Goal: Task Accomplishment & Management: Complete application form

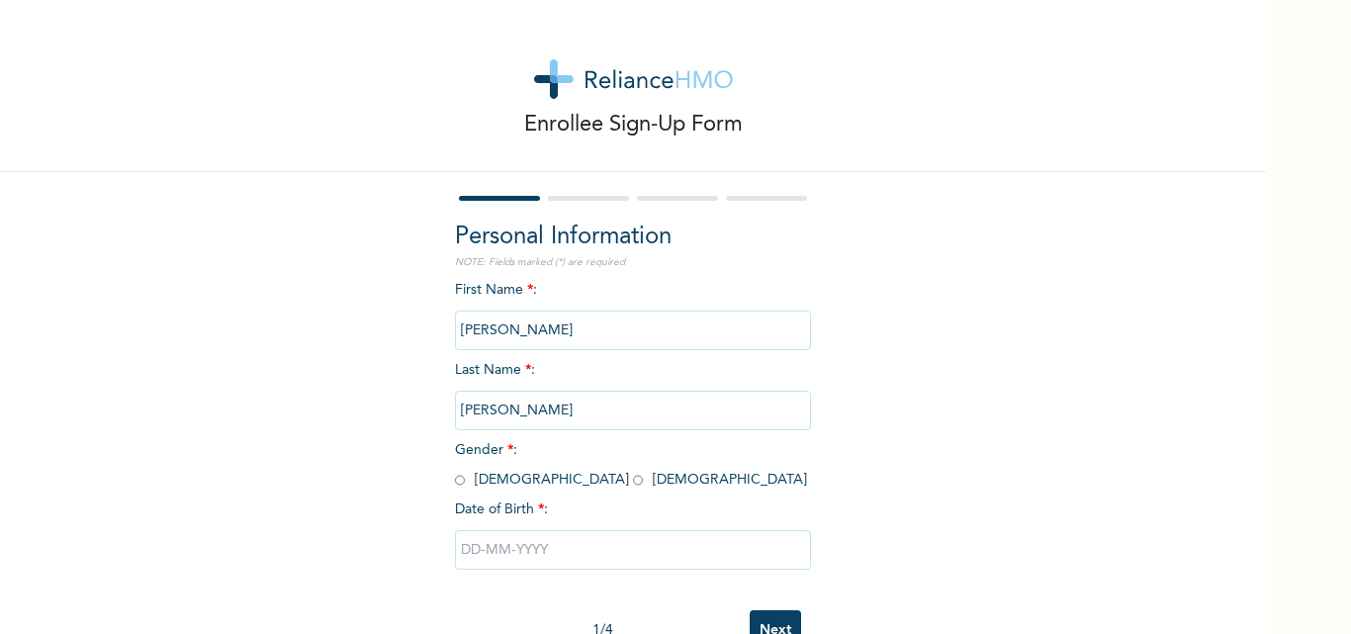
scroll to position [61, 0]
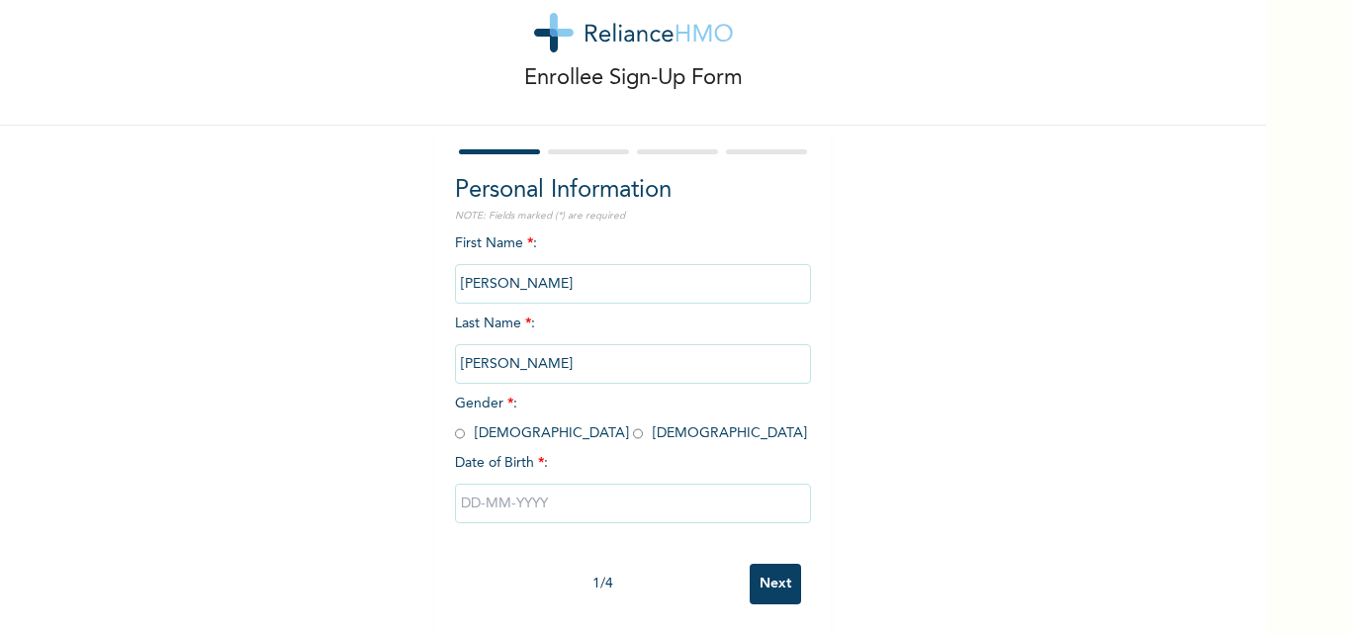
click at [455, 424] on input "radio" at bounding box center [460, 433] width 10 height 19
radio input "true"
click at [478, 490] on input "text" at bounding box center [633, 503] width 356 height 40
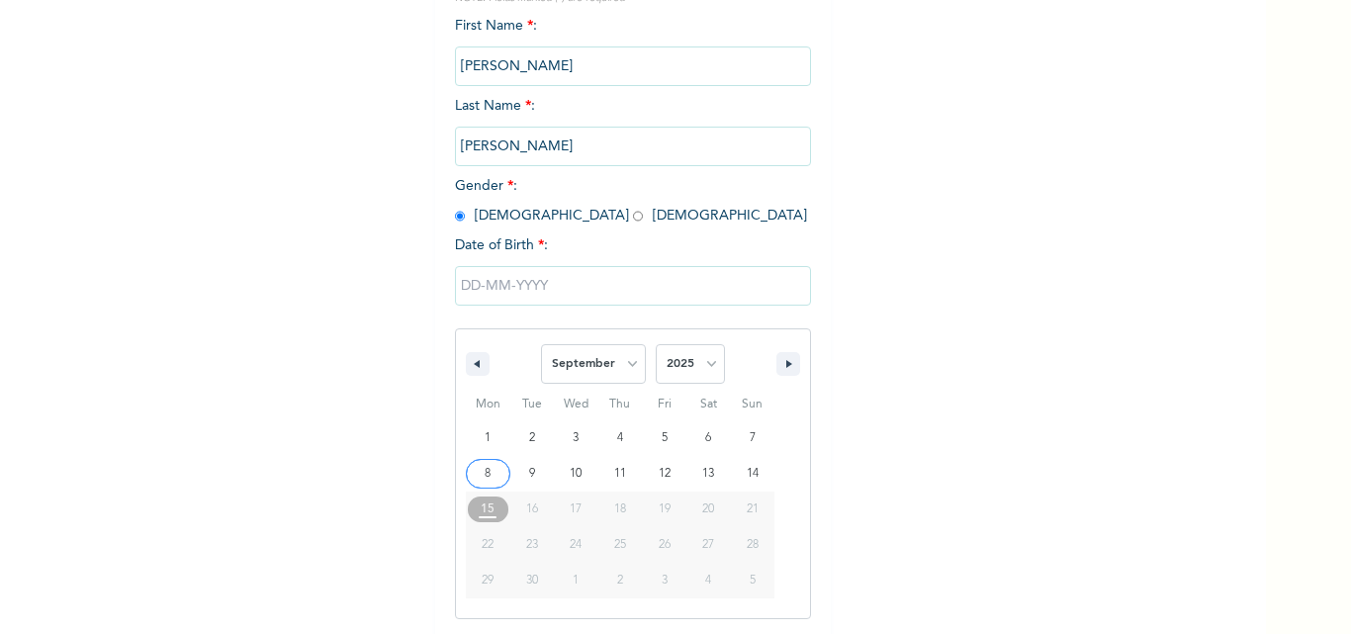
scroll to position [265, 0]
click at [624, 368] on select "January February March April May June July August September October November De…" at bounding box center [593, 363] width 105 height 40
select select "1"
click at [541, 344] on select "January February March April May June July August September October November De…" at bounding box center [593, 363] width 105 height 40
click at [704, 360] on select "2025 2024 2023 2022 2021 2020 2019 2018 2017 2016 2015 2014 2013 2012 2011 2010…" at bounding box center [689, 363] width 69 height 40
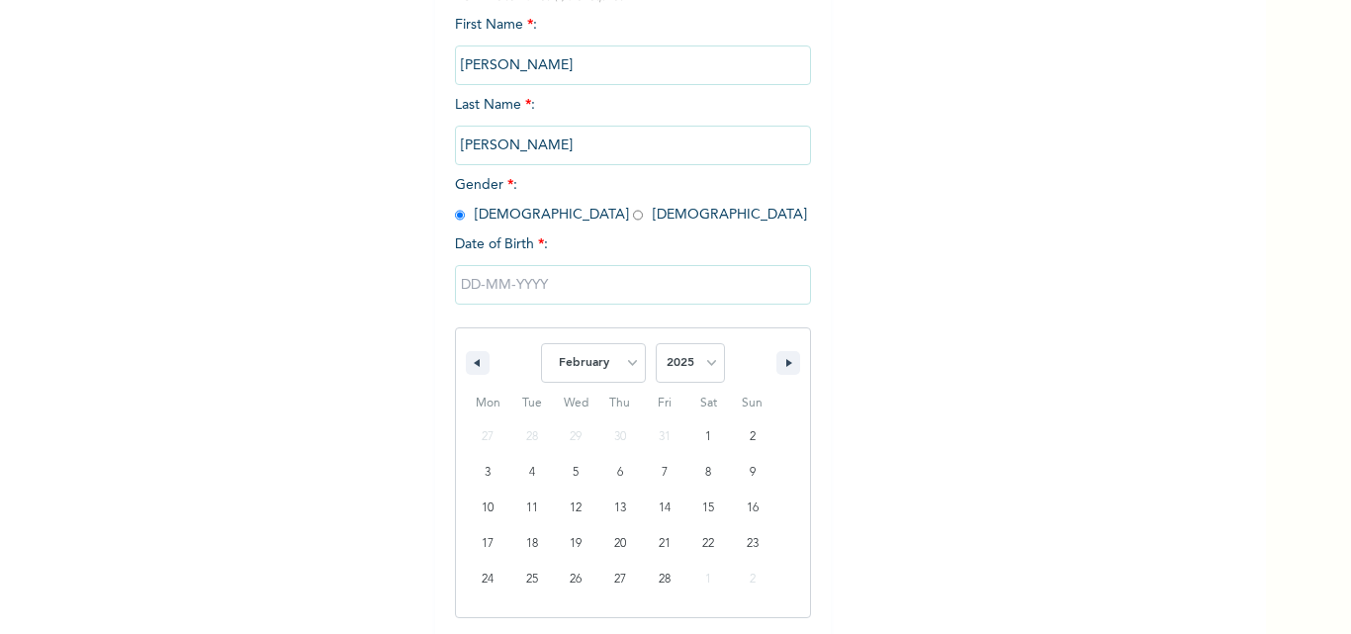
select select "1995"
click at [655, 344] on select "2025 2024 2023 2022 2021 2020 2019 2018 2017 2016 2015 2014 2013 2012 2011 2010…" at bounding box center [689, 363] width 69 height 40
type input "[DATE]"
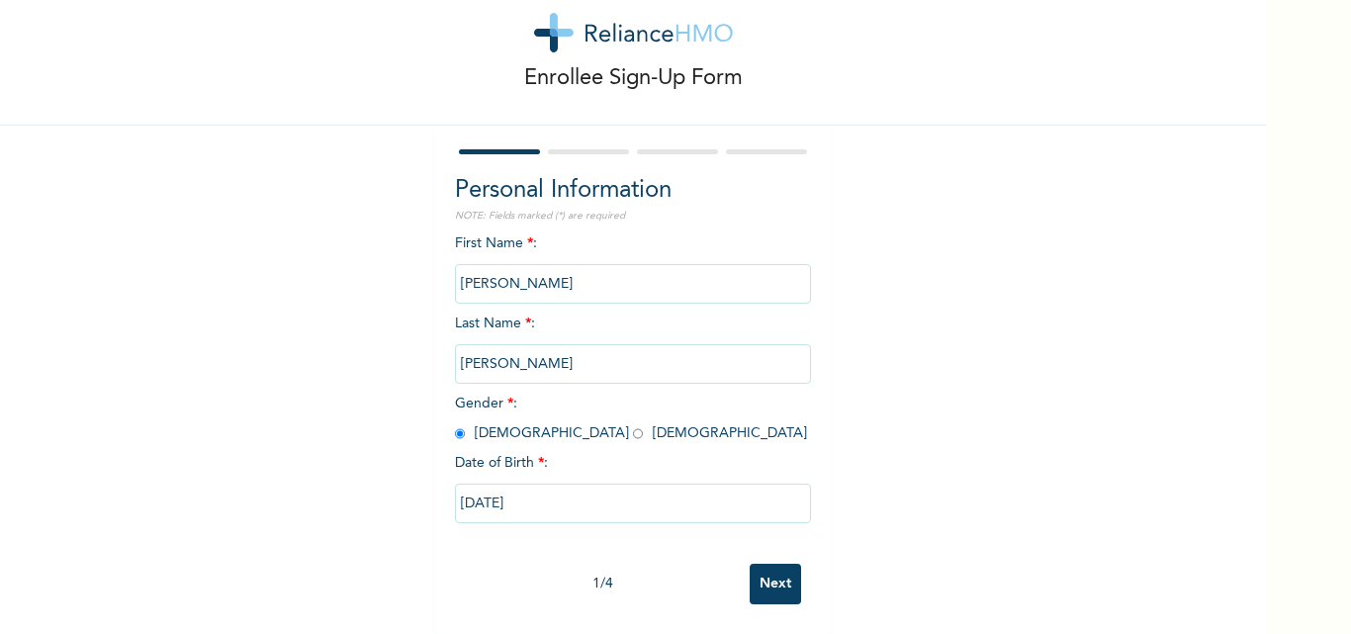
scroll to position [61, 0]
click at [771, 572] on input "Next" at bounding box center [774, 584] width 51 height 41
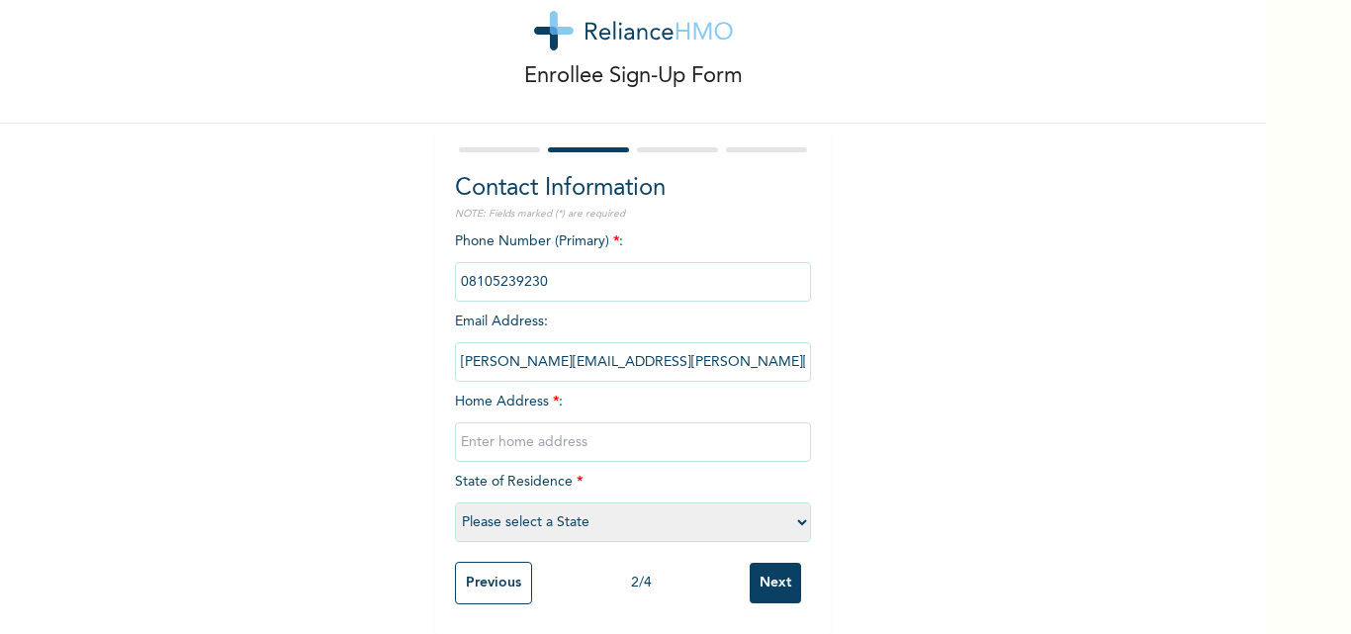
click at [650, 424] on input "text" at bounding box center [633, 442] width 356 height 40
click at [904, 418] on div "Enrollee Sign-Up Form Contact Information NOTE: Fields marked (*) are required …" at bounding box center [633, 293] width 1266 height 682
click at [679, 506] on select "Please select a State [PERSON_NAME] (FCT) [PERSON_NAME] Ibom [GEOGRAPHIC_DATA] …" at bounding box center [633, 522] width 356 height 40
select select "28"
click at [455, 502] on select "Please select a State [PERSON_NAME] (FCT) [PERSON_NAME] Ibom [GEOGRAPHIC_DATA] …" at bounding box center [633, 522] width 356 height 40
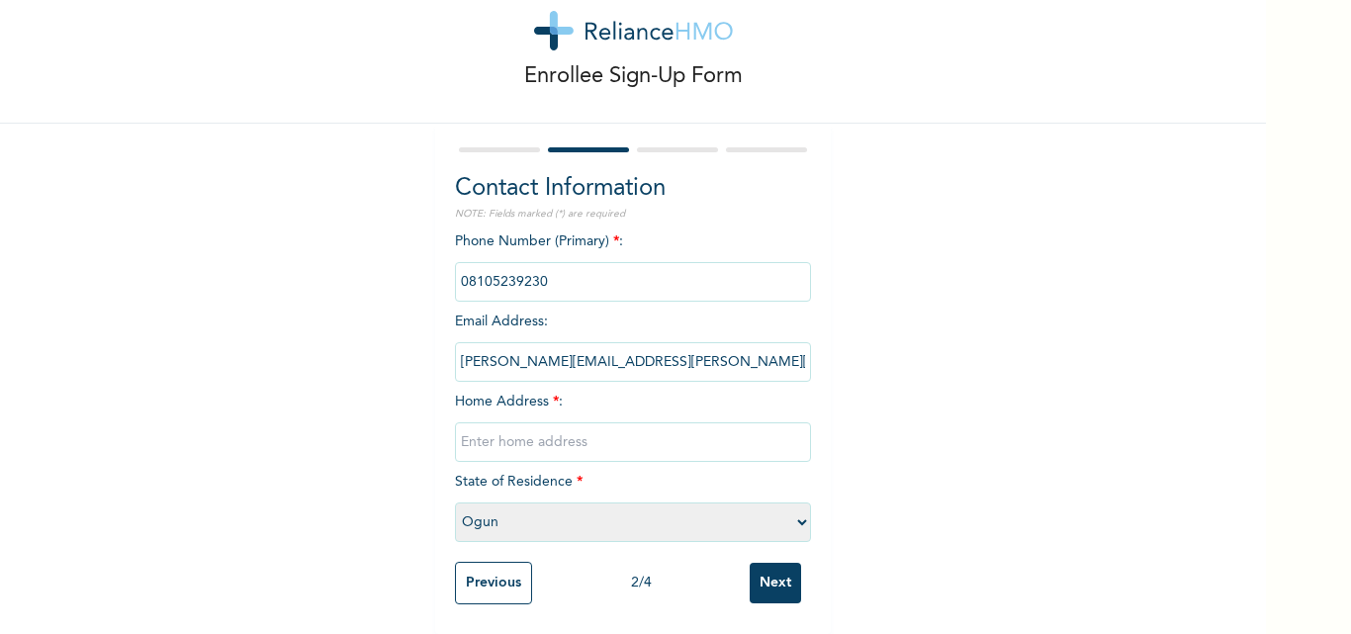
click at [549, 424] on input "text" at bounding box center [633, 442] width 356 height 40
type input "No. 15, Rachael Aromolahan Street by Nipco Bustop, Mowe off [GEOGRAPHIC_DATA]/[…"
click at [751, 569] on input "Next" at bounding box center [774, 583] width 51 height 41
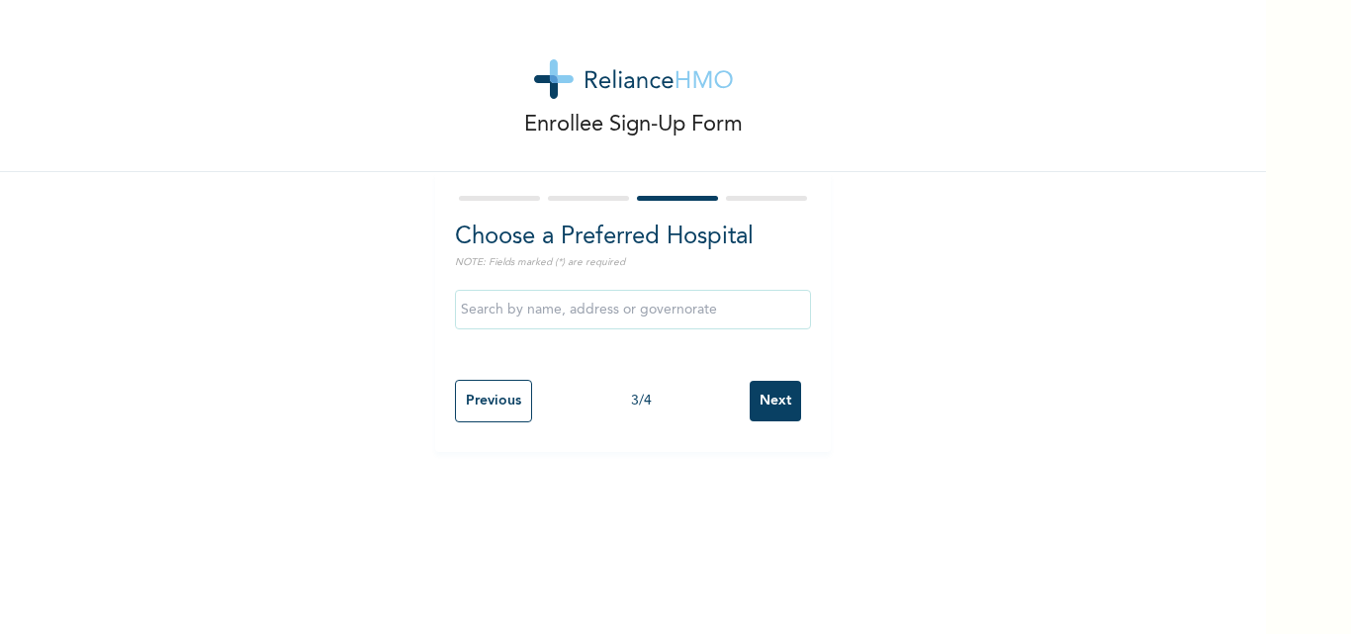
scroll to position [0, 0]
click at [660, 309] on input "text" at bounding box center [633, 310] width 356 height 40
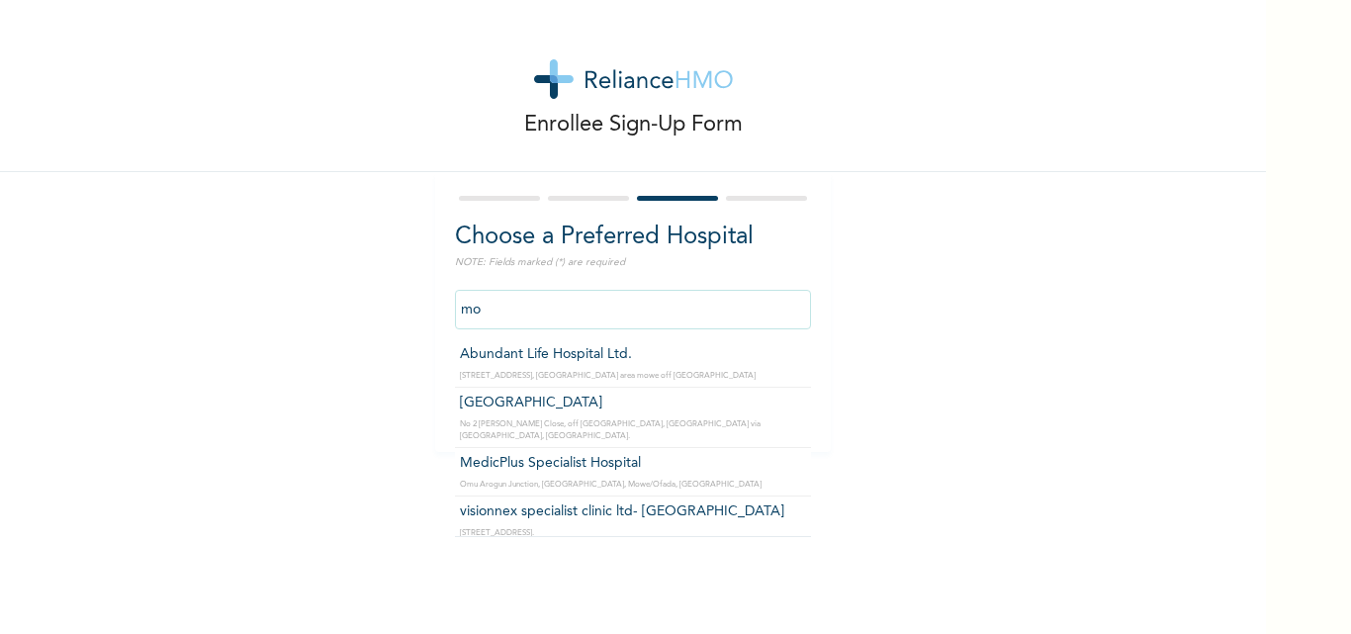
type input "m"
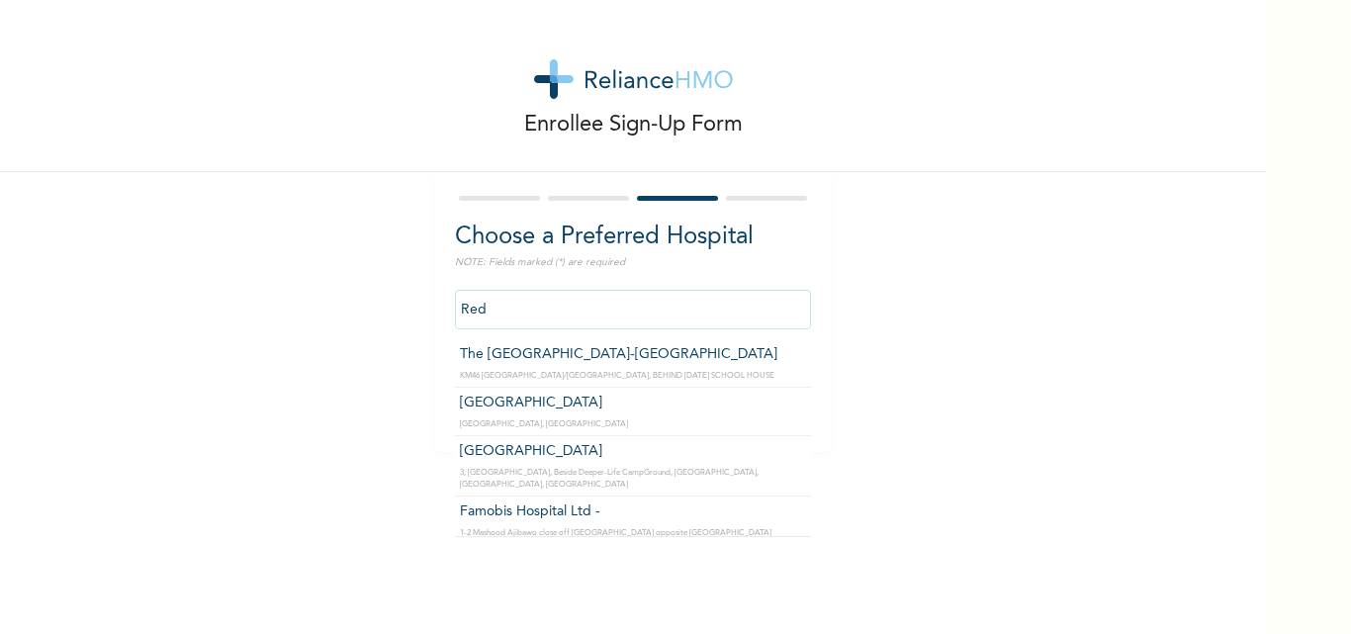
type input "The [GEOGRAPHIC_DATA]-[GEOGRAPHIC_DATA]"
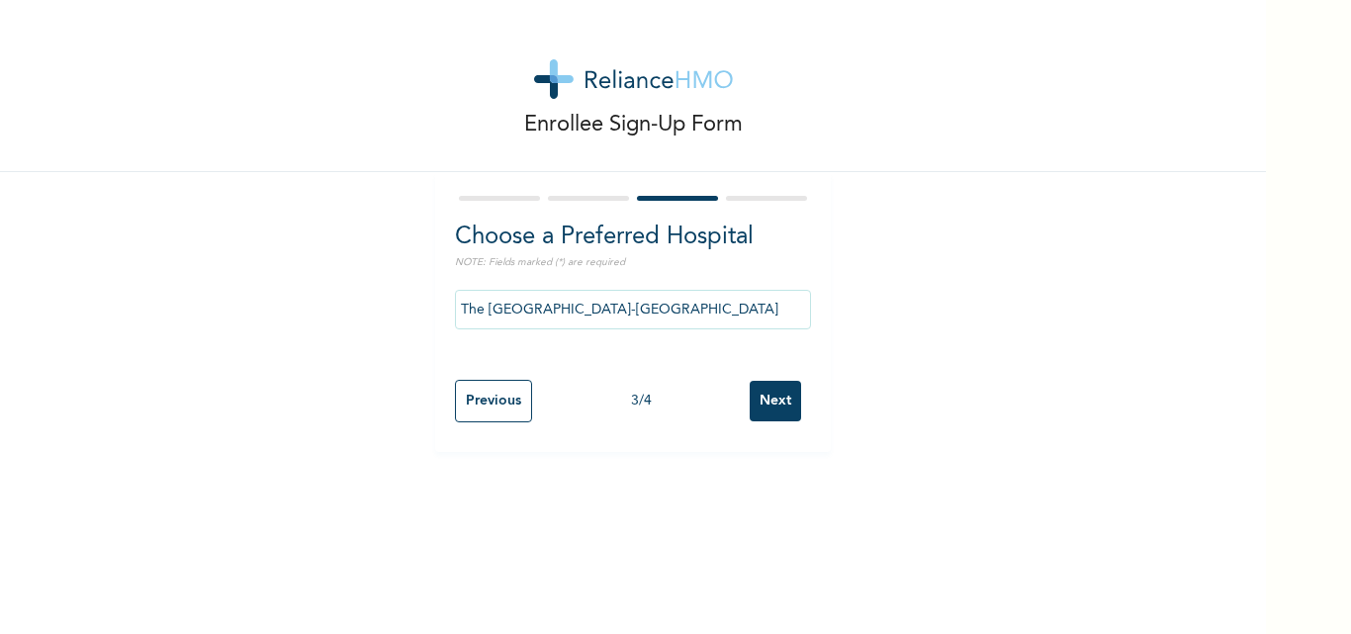
click at [768, 410] on input "Next" at bounding box center [774, 401] width 51 height 41
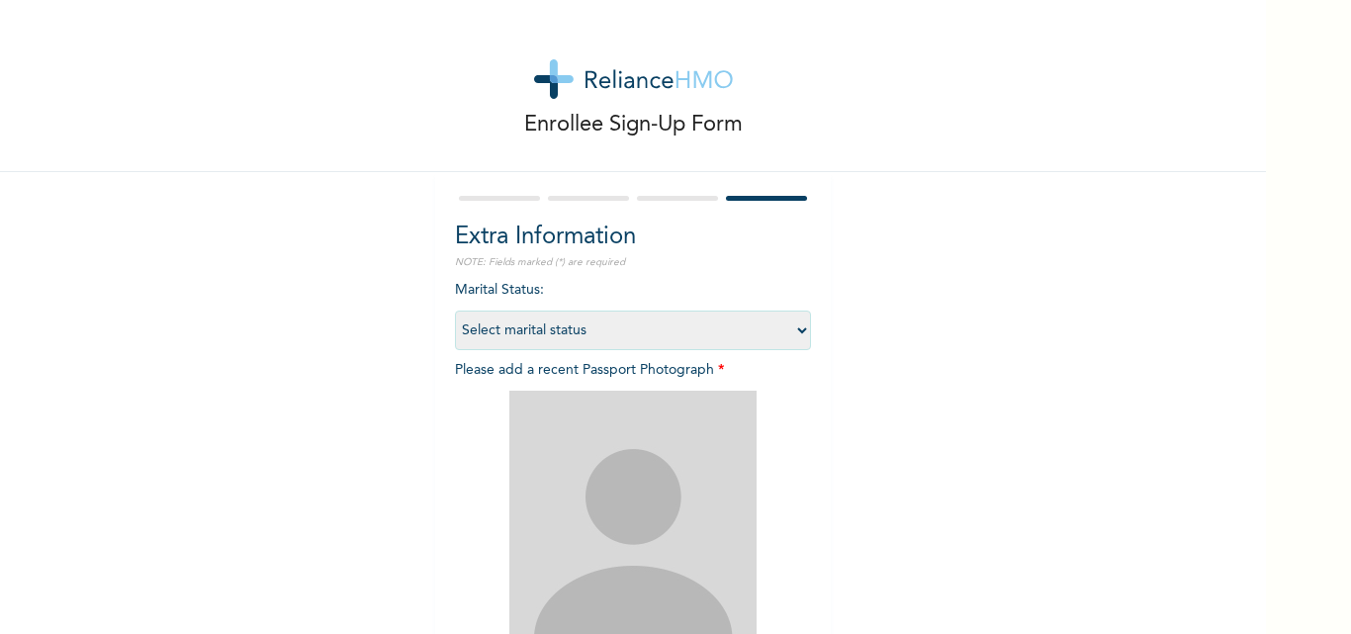
click at [795, 327] on select "Select marital status [DEMOGRAPHIC_DATA] Married [DEMOGRAPHIC_DATA] Widow/[DEMO…" at bounding box center [633, 330] width 356 height 40
select select "1"
click at [455, 310] on select "Select marital status [DEMOGRAPHIC_DATA] Married [DEMOGRAPHIC_DATA] Widow/[DEMO…" at bounding box center [633, 330] width 356 height 40
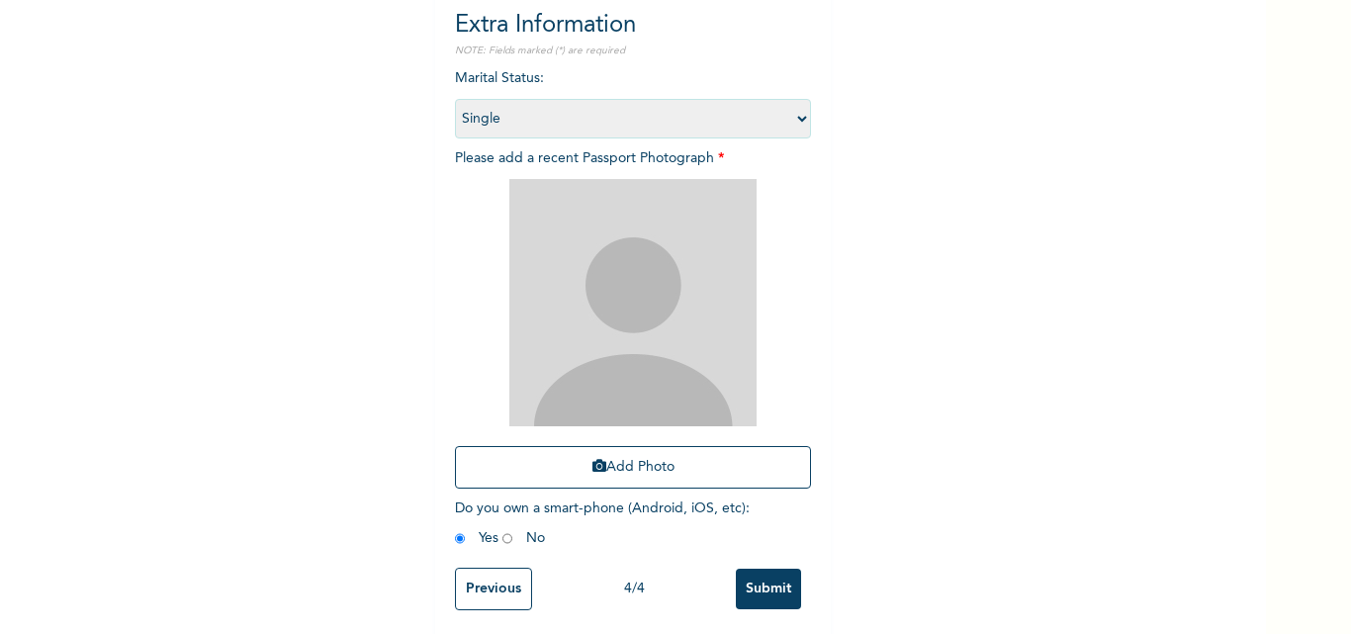
scroll to position [232, 0]
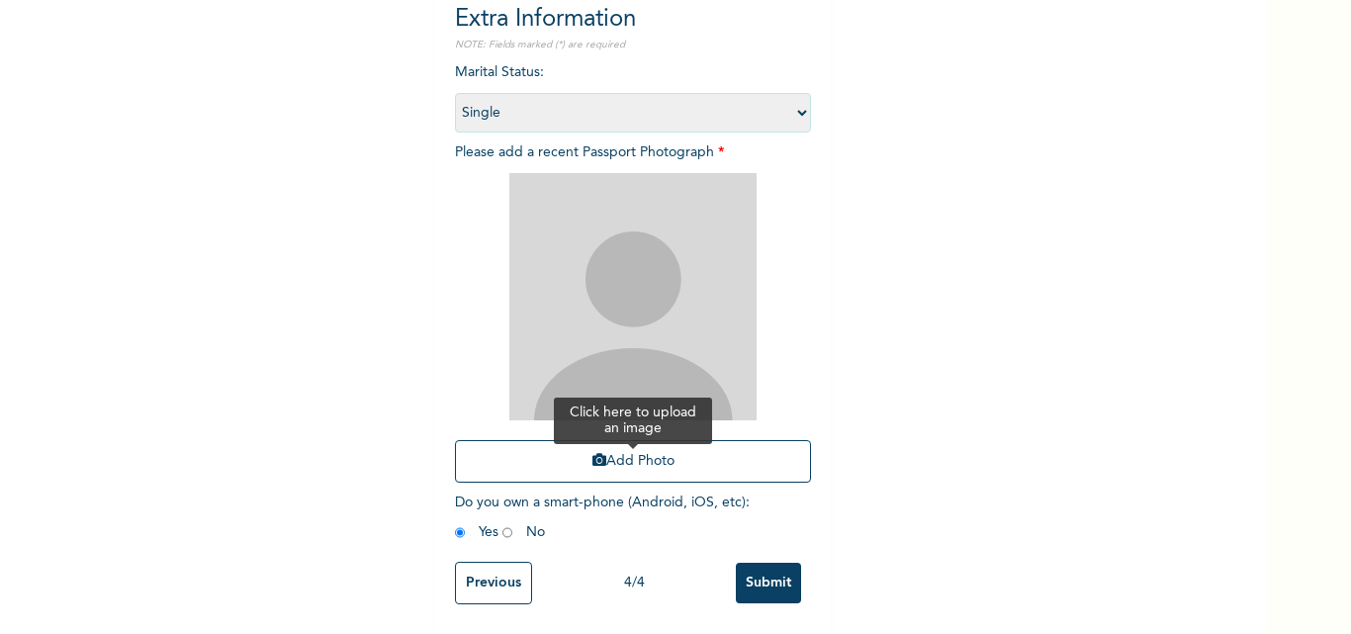
click at [636, 442] on button "Add Photo" at bounding box center [633, 461] width 356 height 43
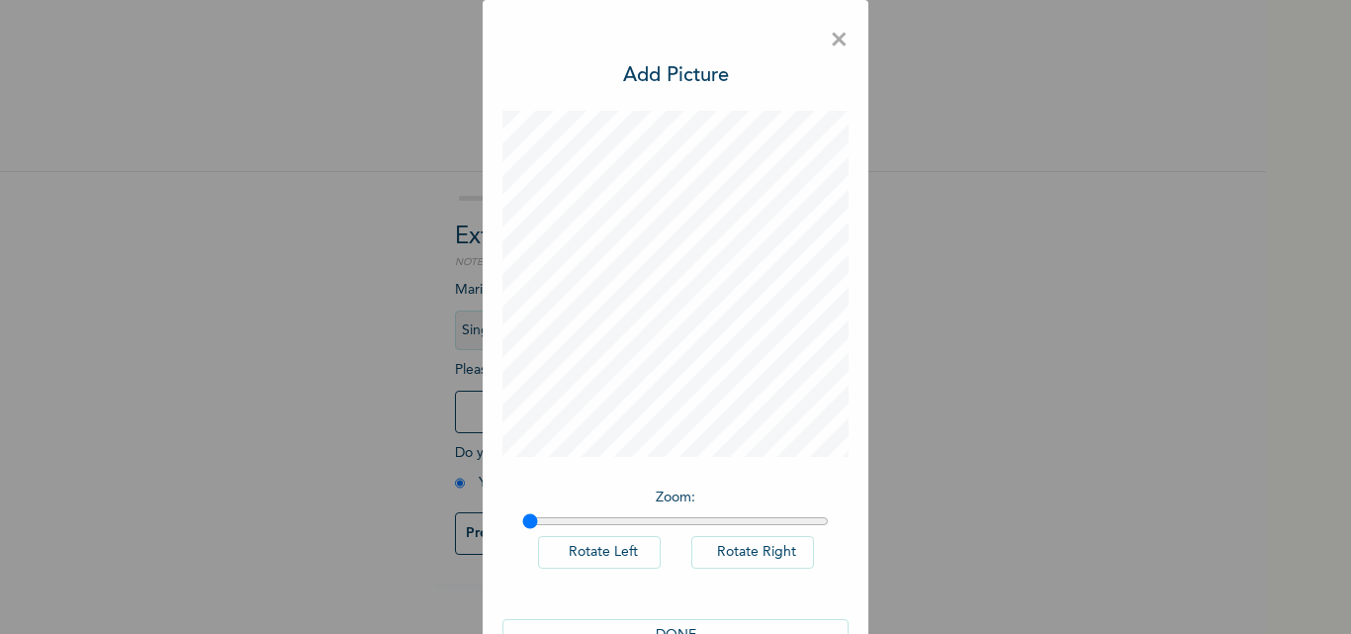
scroll to position [0, 0]
click at [655, 146] on div "× Add Picture Zoom : Rotate Left Rotate Right DONE" at bounding box center [675, 345] width 386 height 691
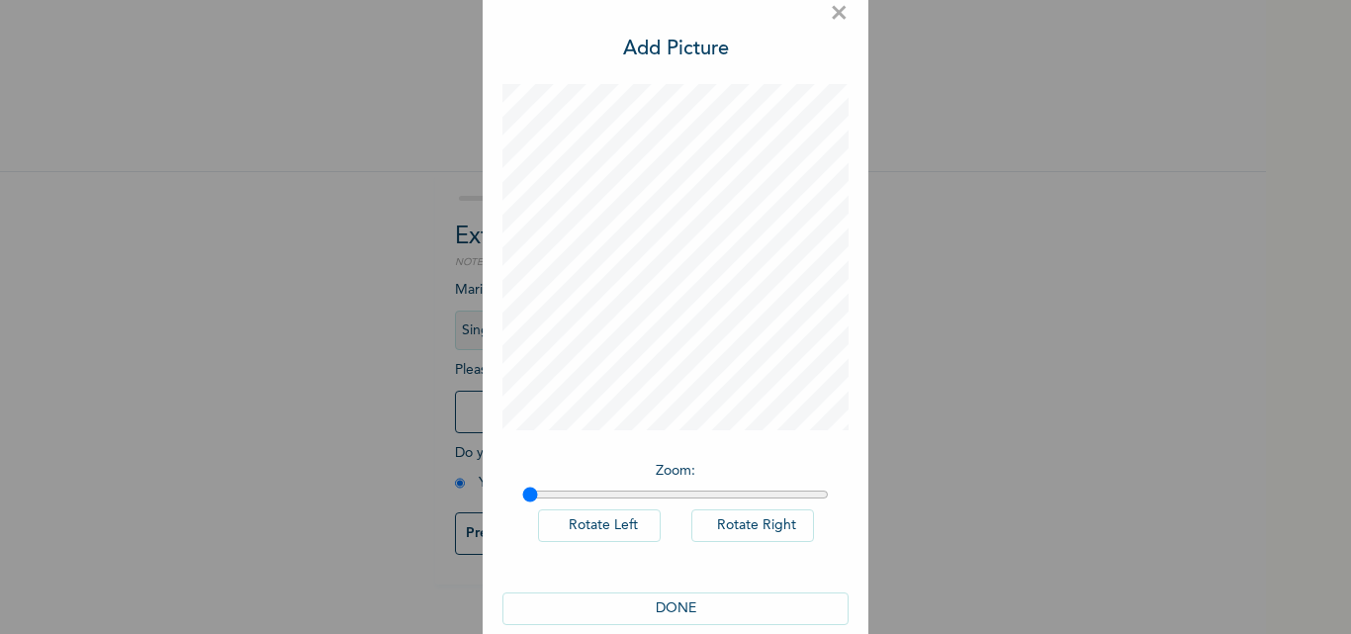
scroll to position [56, 0]
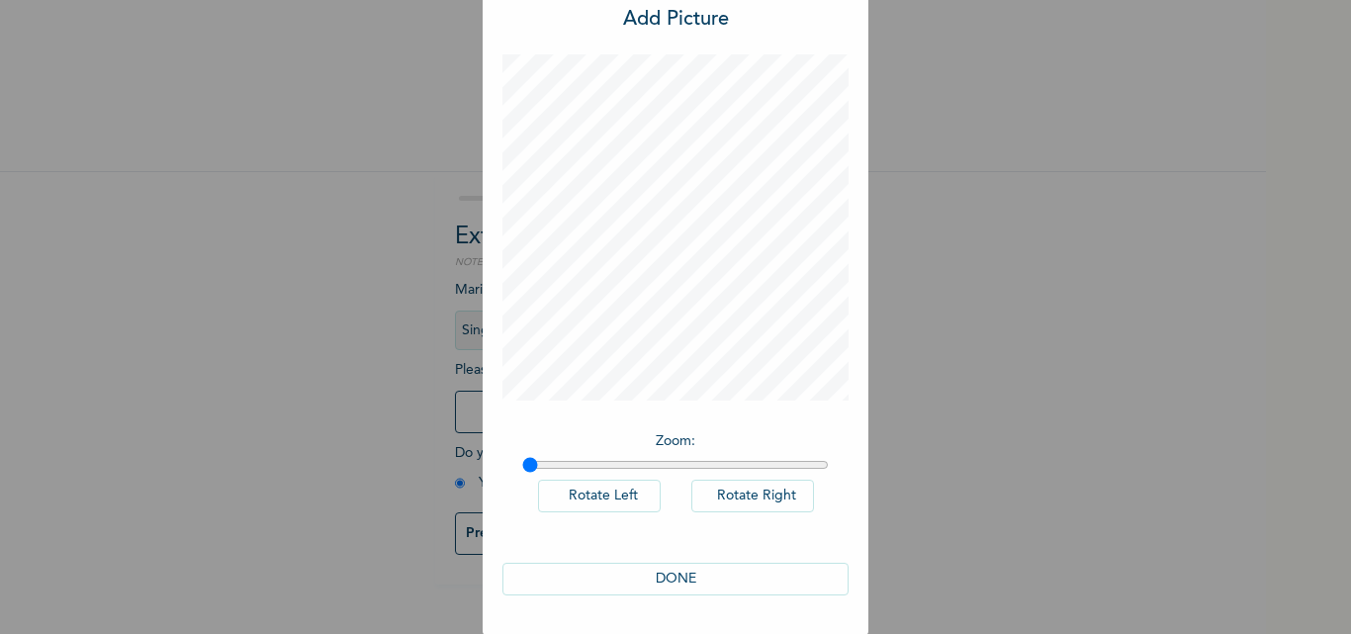
click at [653, 580] on button "DONE" at bounding box center [675, 579] width 346 height 33
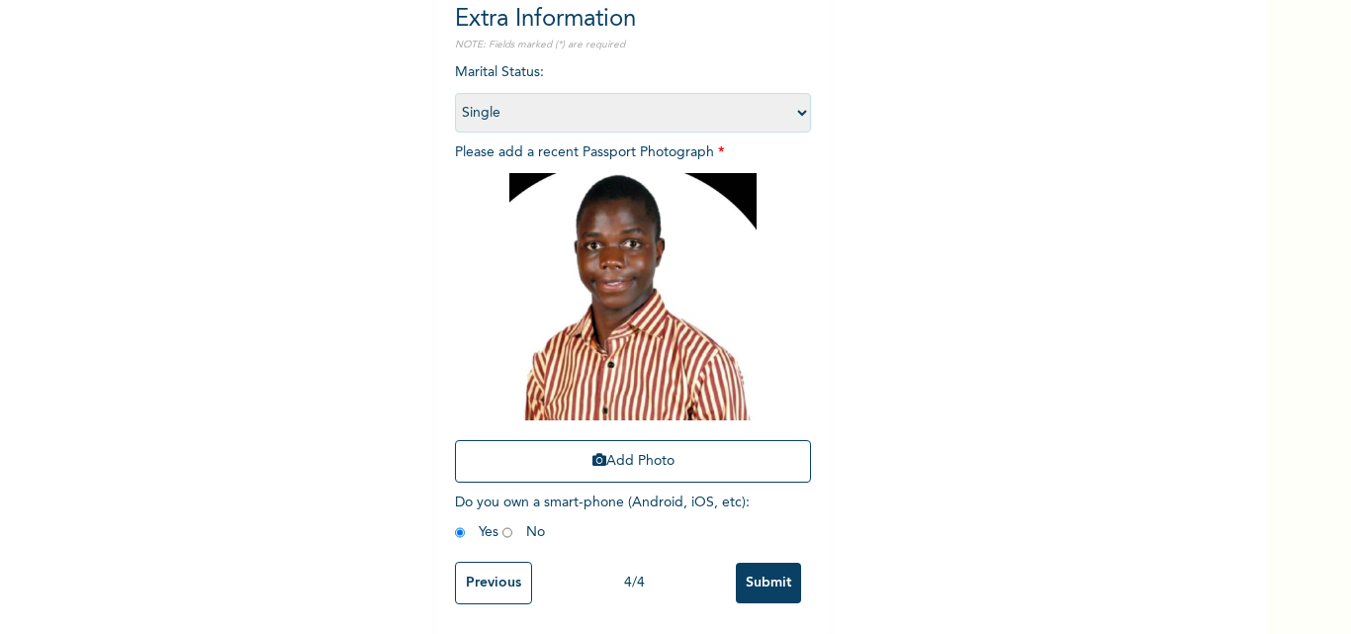
scroll to position [221, 0]
click at [792, 584] on input "Submit" at bounding box center [768, 583] width 65 height 41
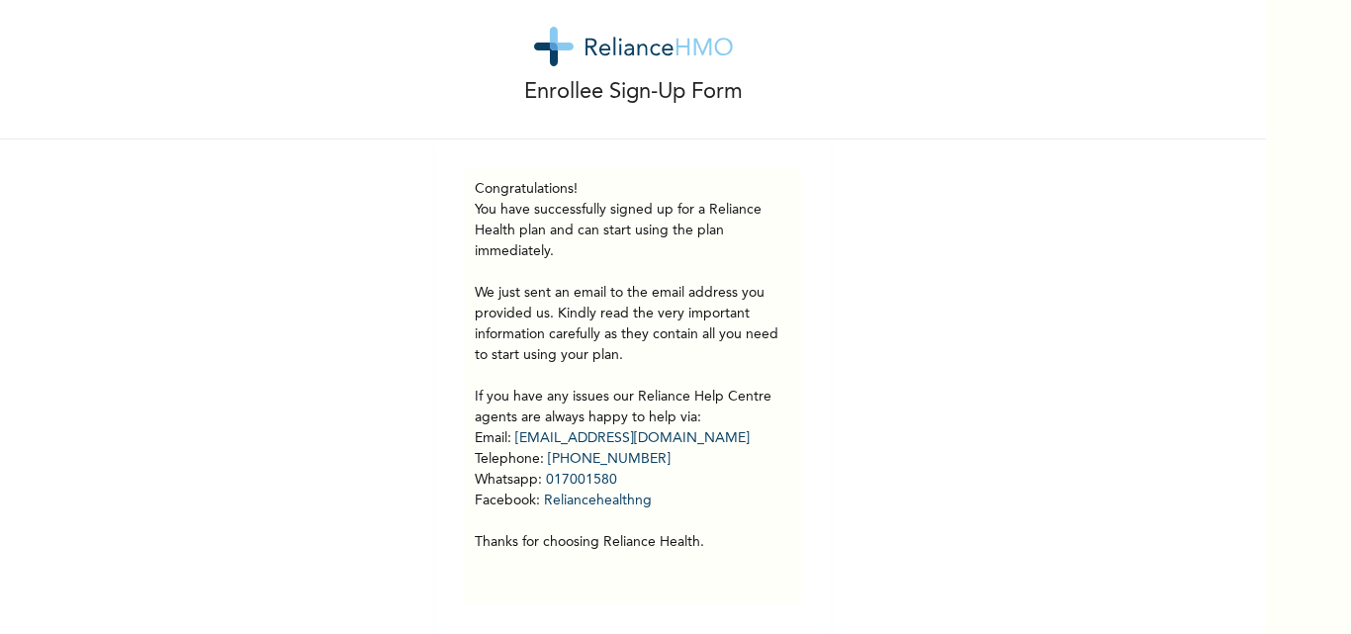
scroll to position [47, 0]
